Goal: Transaction & Acquisition: Purchase product/service

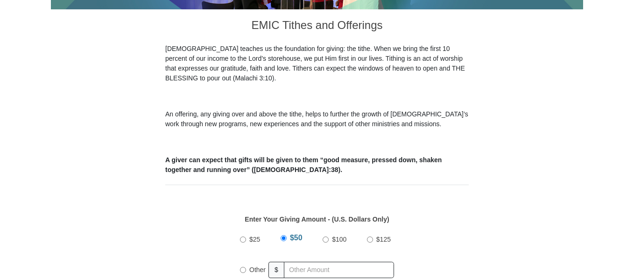
scroll to position [375, 0]
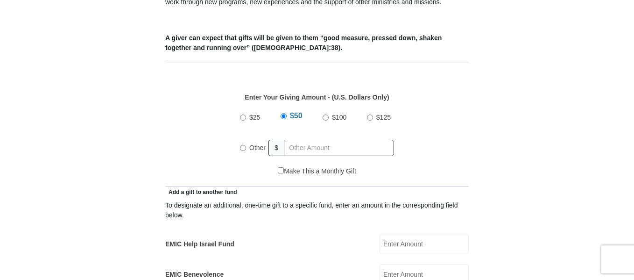
click at [243, 145] on input "Other" at bounding box center [243, 148] width 6 height 6
radio input "true"
type input "61.00"
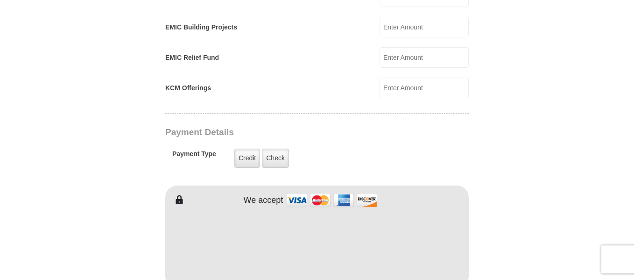
scroll to position [655, 0]
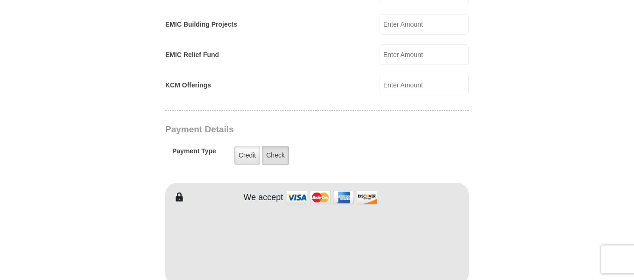
click at [279, 147] on label "Check" at bounding box center [275, 155] width 27 height 19
click at [0, 0] on input "Check" at bounding box center [0, 0] width 0 height 0
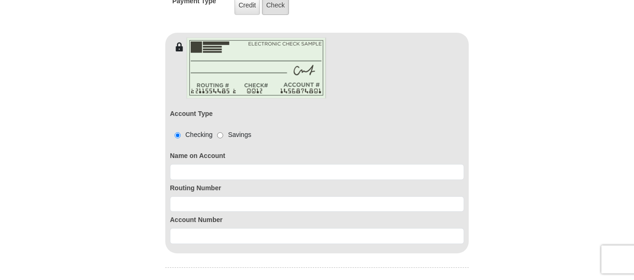
scroll to position [808, 0]
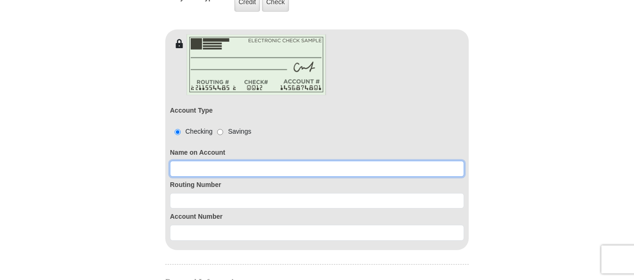
click at [180, 161] on input at bounding box center [317, 169] width 294 height 16
type input "[PERSON_NAME] and [PERSON_NAME]"
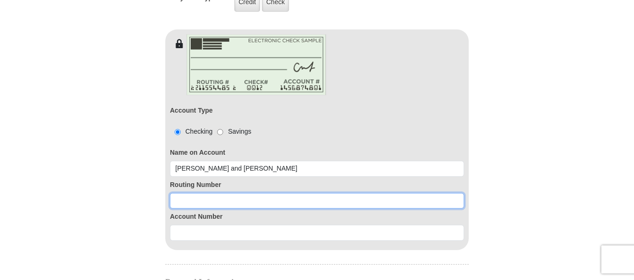
click at [178, 193] on input at bounding box center [317, 201] width 294 height 16
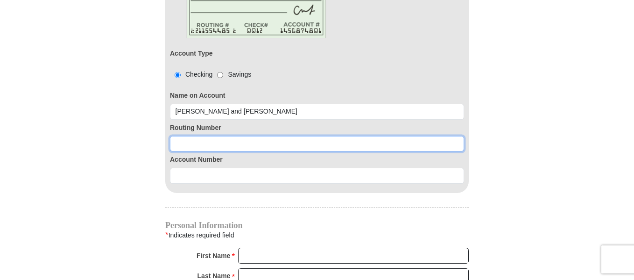
scroll to position [867, 0]
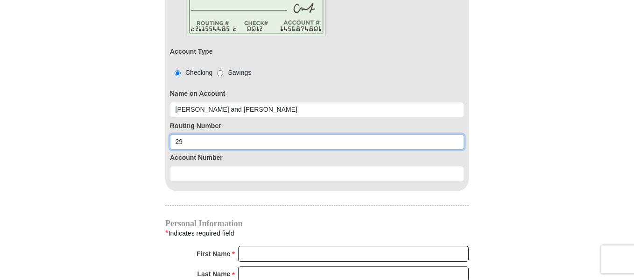
type input "2"
type input "092901683"
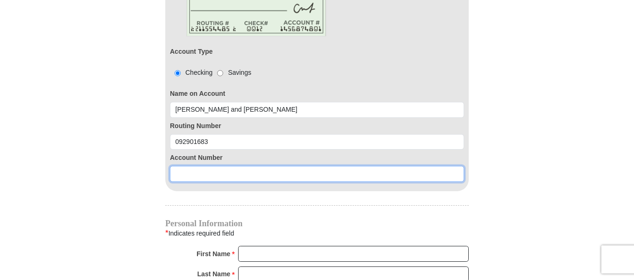
click at [177, 166] on input at bounding box center [317, 174] width 294 height 16
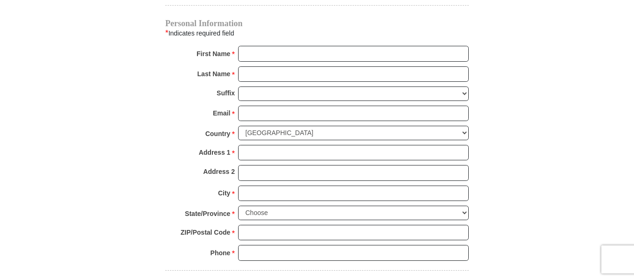
scroll to position [1071, 0]
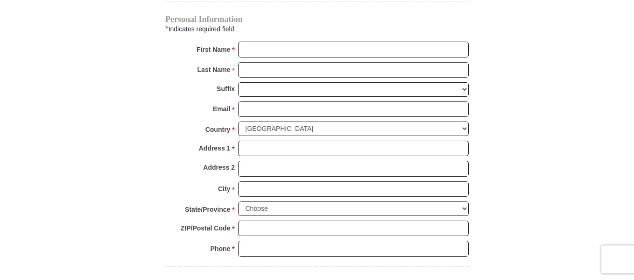
type input "8003409950046"
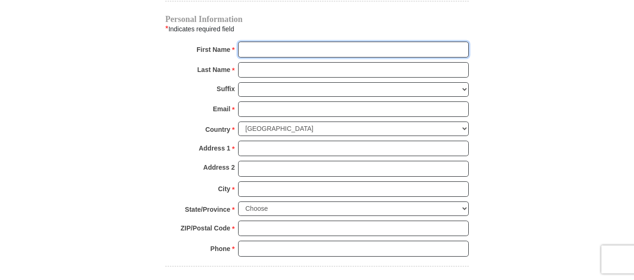
click at [245, 42] on input "First Name *" at bounding box center [353, 50] width 231 height 16
type input "Rocky and Deb"
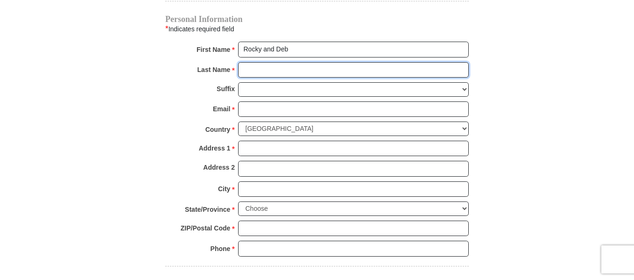
type input "[PERSON_NAME]"
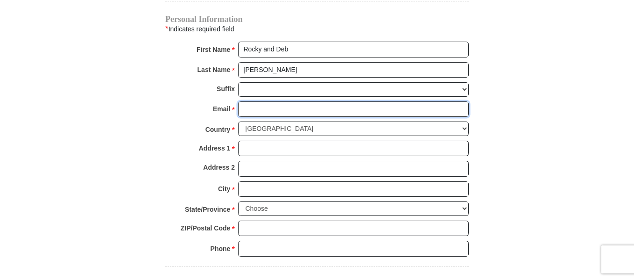
type input "[EMAIL_ADDRESS][DOMAIN_NAME]"
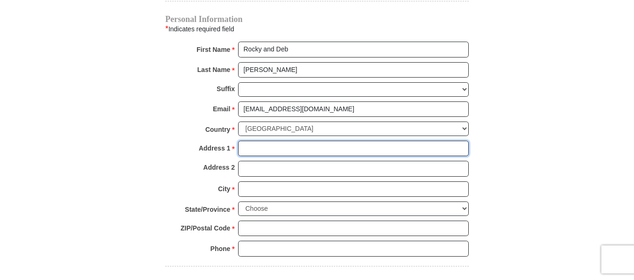
type input "[STREET_ADDRESS]"
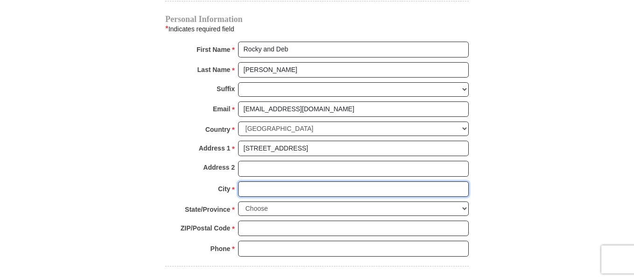
type input "Forsyth"
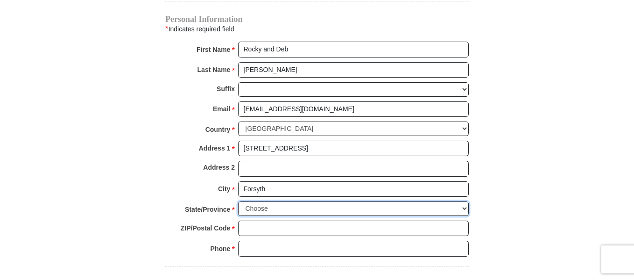
select select "MT"
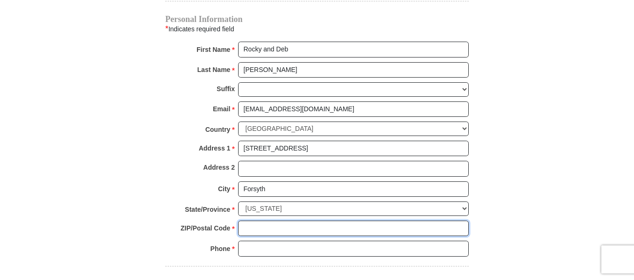
type input "59327"
type input "4067402200"
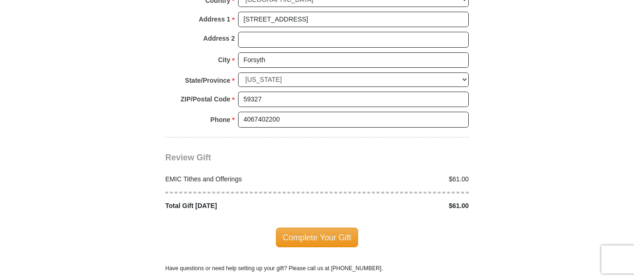
scroll to position [1201, 0]
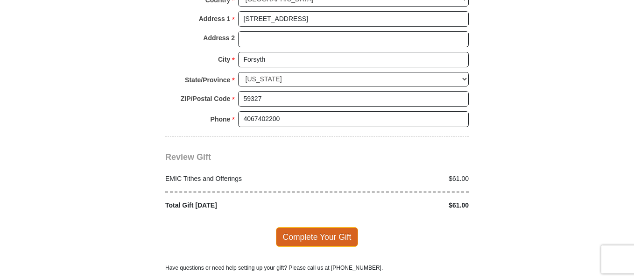
click at [311, 227] on span "Complete Your Gift" at bounding box center [317, 237] width 83 height 20
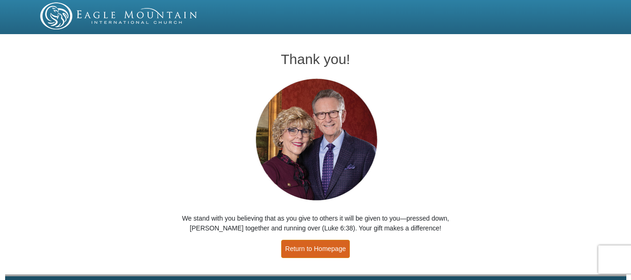
click at [312, 251] on link "Return to Homepage" at bounding box center [315, 249] width 69 height 18
